Goal: Information Seeking & Learning: Learn about a topic

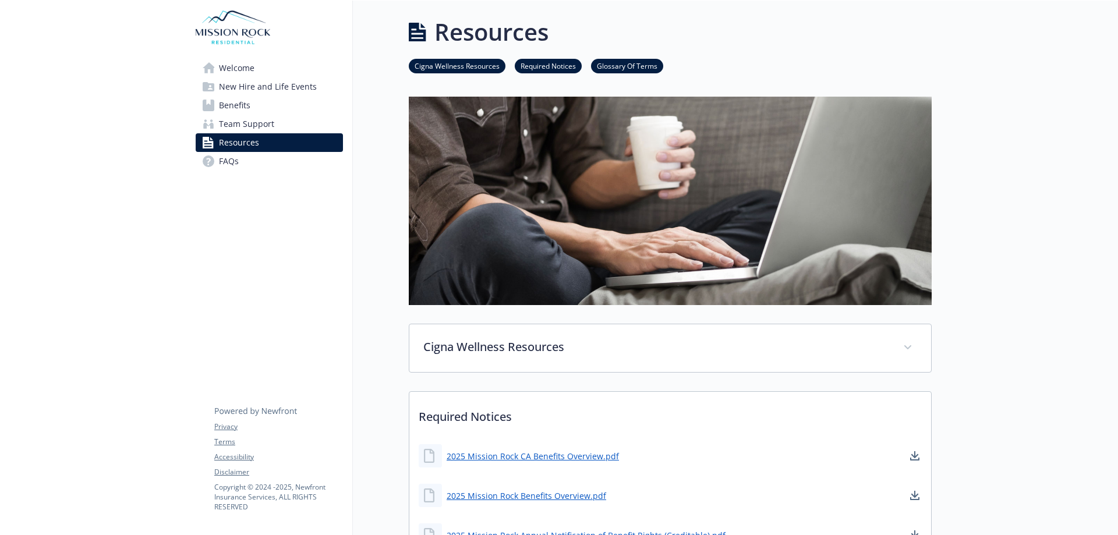
scroll to position [175, 0]
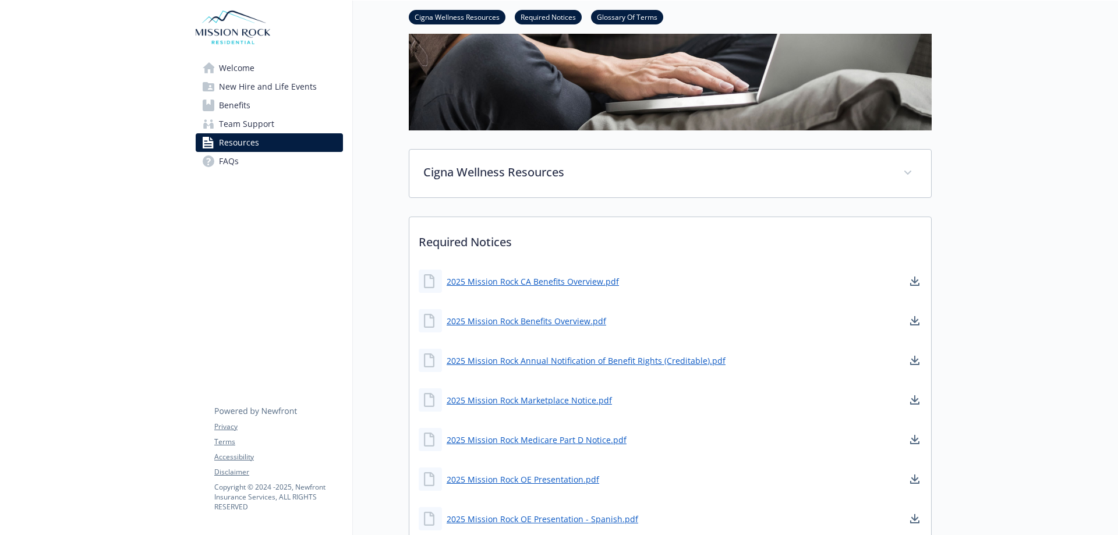
click at [261, 128] on span "Team Support" at bounding box center [246, 124] width 55 height 19
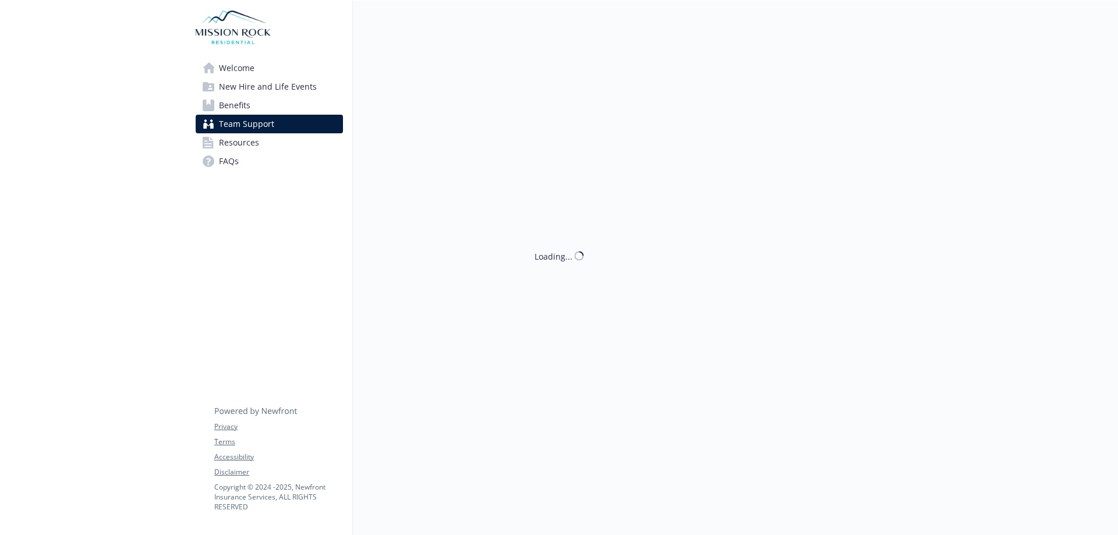
scroll to position [9, 0]
click at [255, 108] on link "Benefits" at bounding box center [269, 105] width 147 height 19
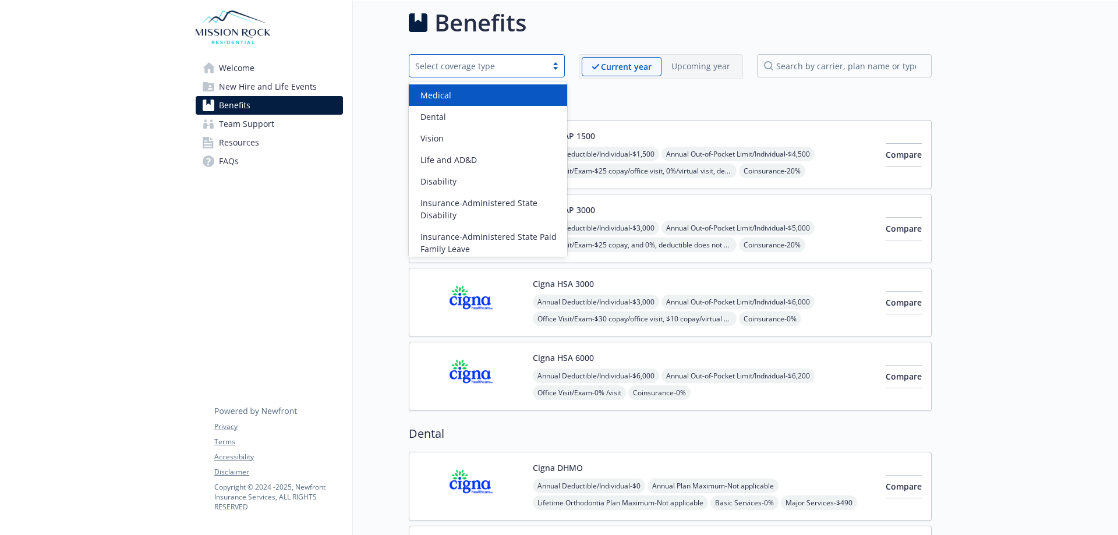
click at [530, 65] on div "Select coverage type" at bounding box center [478, 66] width 126 height 12
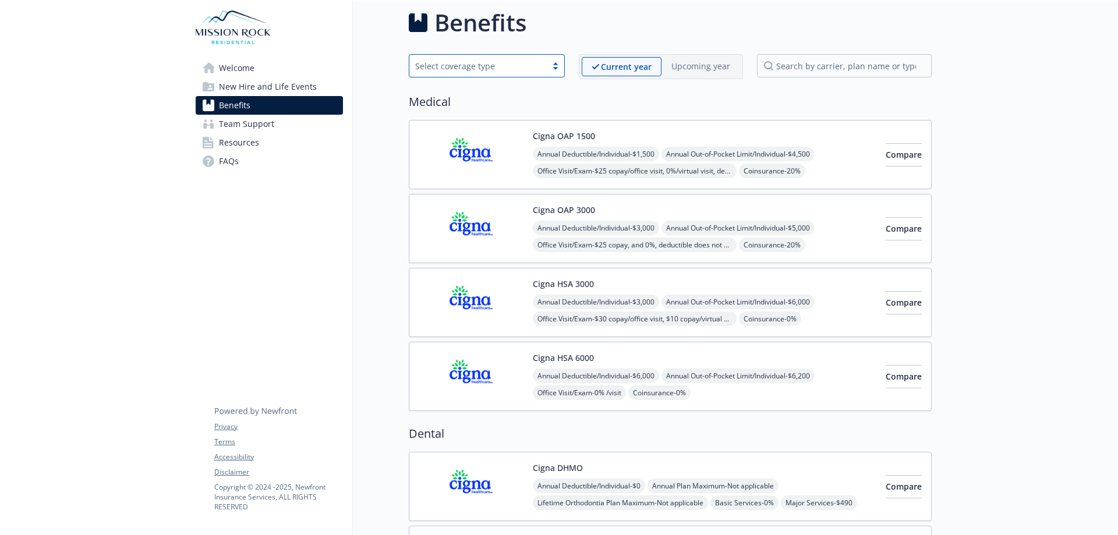
click at [530, 65] on div "Select coverage type" at bounding box center [478, 66] width 126 height 12
click at [306, 72] on link "Welcome" at bounding box center [269, 68] width 147 height 19
